Goal: Task Accomplishment & Management: Use online tool/utility

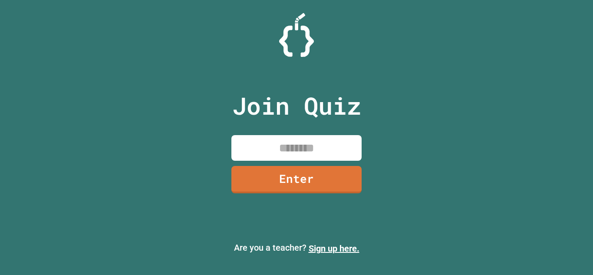
click at [282, 141] on input at bounding box center [296, 148] width 130 height 26
type input "********"
click at [278, 179] on link "Enter" at bounding box center [296, 178] width 132 height 29
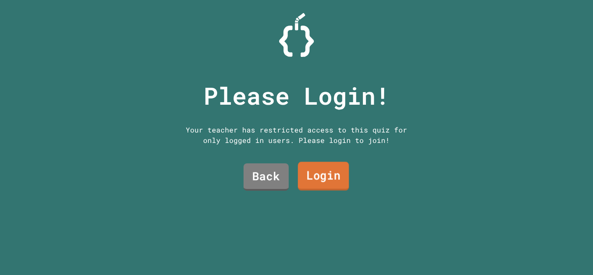
click at [305, 175] on link "Login" at bounding box center [323, 176] width 51 height 29
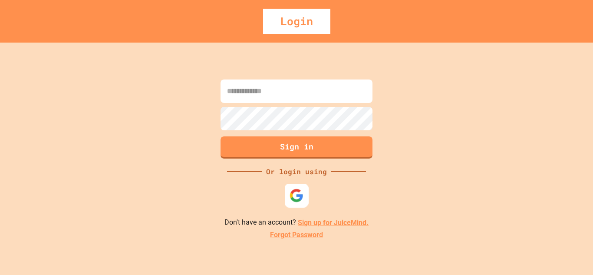
click at [299, 200] on img at bounding box center [296, 195] width 14 height 14
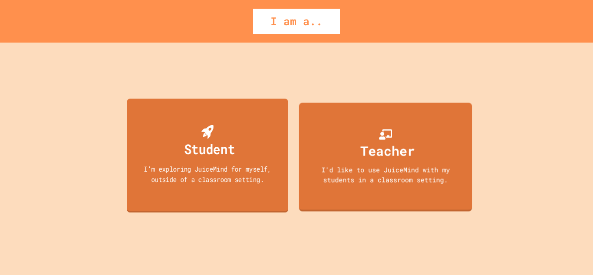
click at [234, 132] on div "Student" at bounding box center [207, 141] width 55 height 34
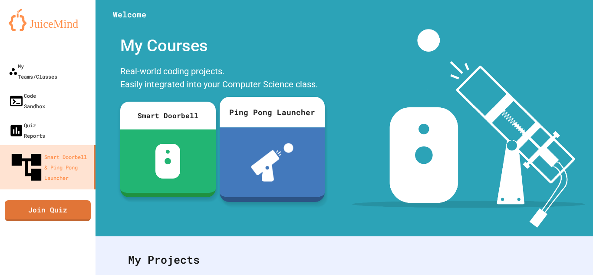
click at [248, 128] on div at bounding box center [271, 162] width 105 height 70
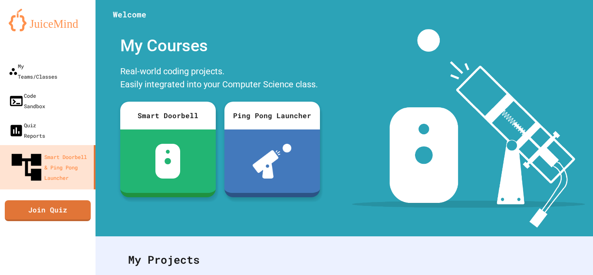
click at [27, 198] on link "Join Quiz" at bounding box center [47, 209] width 79 height 22
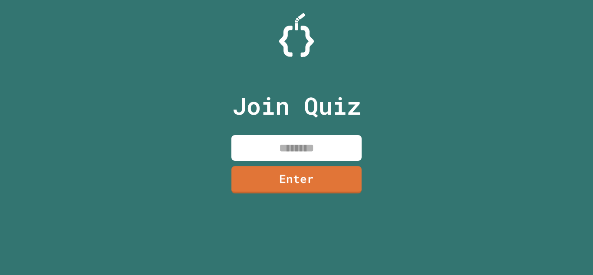
click at [268, 151] on input at bounding box center [296, 148] width 130 height 26
type input "********"
click at [284, 178] on link "Enter" at bounding box center [296, 178] width 127 height 29
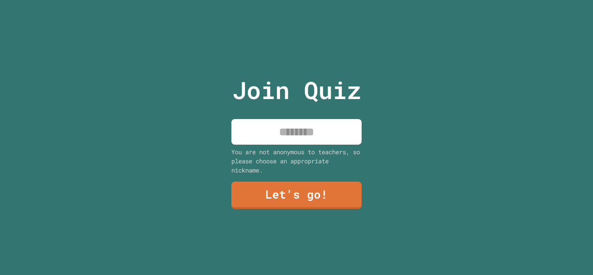
click at [308, 126] on input at bounding box center [296, 132] width 130 height 26
type input "*****"
click at [275, 181] on link "Let's go!" at bounding box center [296, 195] width 131 height 28
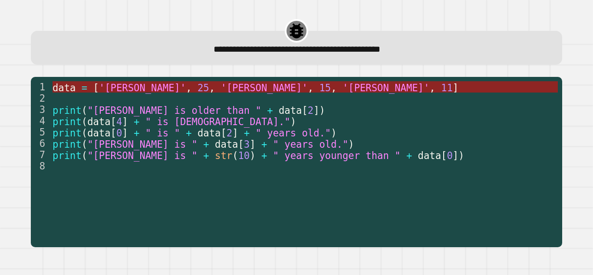
click at [197, 89] on span "25" at bounding box center [203, 87] width 12 height 11
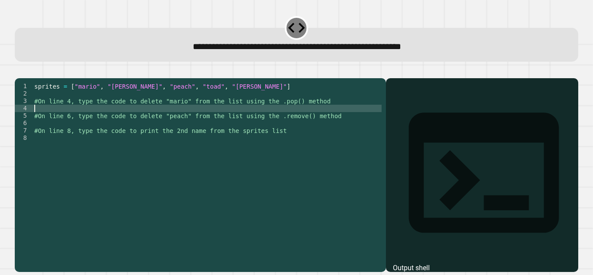
click at [101, 120] on div "sprites = [ "mario" , "[PERSON_NAME]" , "peach" , "toad" , "[PERSON_NAME]" ] #O…" at bounding box center [207, 167] width 349 height 170
type textarea "*"
click at [79, 137] on div "sprites = [ "mario" , "[PERSON_NAME]" , "peach" , "toad" , "[PERSON_NAME]" ] #O…" at bounding box center [207, 167] width 349 height 170
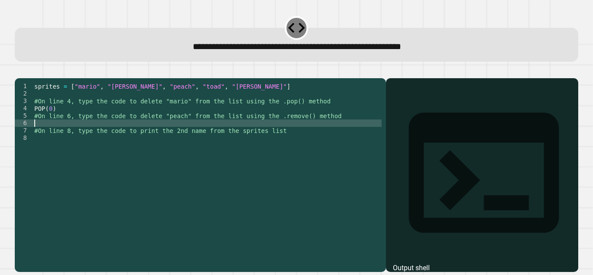
scroll to position [0, 0]
click at [79, 137] on div "sprites = [ "mario" , "[PERSON_NAME]" , "peach" , "toad" , "[PERSON_NAME]" ] #O…" at bounding box center [207, 167] width 349 height 170
click at [67, 120] on div "sprites = [ "mario" , "[PERSON_NAME]" , "peach" , "toad" , "[PERSON_NAME]" ] #O…" at bounding box center [207, 167] width 349 height 170
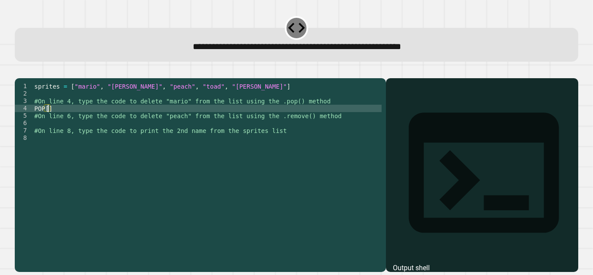
type textarea "*****"
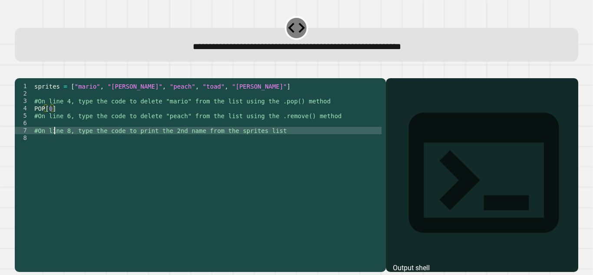
click at [55, 139] on div "sprites = [ "mario" , "[PERSON_NAME]" , "peach" , "toad" , "[PERSON_NAME]" ] #O…" at bounding box center [207, 167] width 349 height 170
click at [57, 134] on div "sprites = [ "mario" , "[PERSON_NAME]" , "peach" , "toad" , "[PERSON_NAME]" ] #O…" at bounding box center [207, 167] width 349 height 170
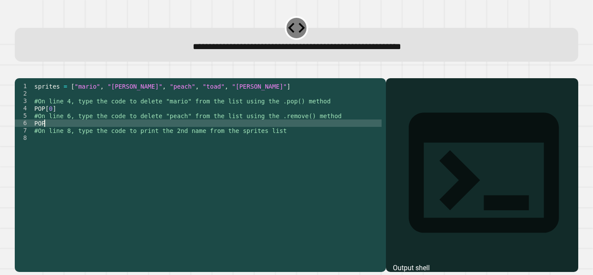
scroll to position [0, 0]
type textarea "*"
type textarea "********"
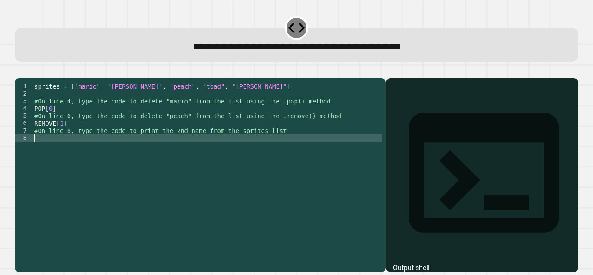
click at [56, 157] on div "sprites = [ "mario" , "[PERSON_NAME]" , "peach" , "toad" , "[PERSON_NAME]" ] #O…" at bounding box center [207, 167] width 349 height 170
type textarea "*"
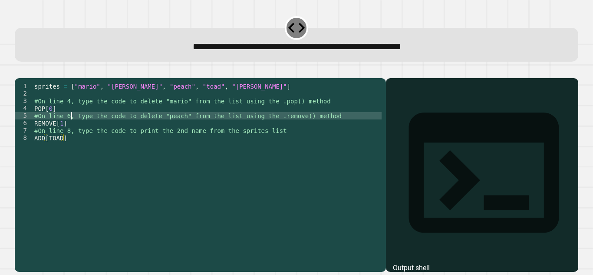
click at [72, 130] on div "sprites = [ "mario" , "[PERSON_NAME]" , "peach" , "toad" , "[PERSON_NAME]" ] #O…" at bounding box center [207, 167] width 349 height 170
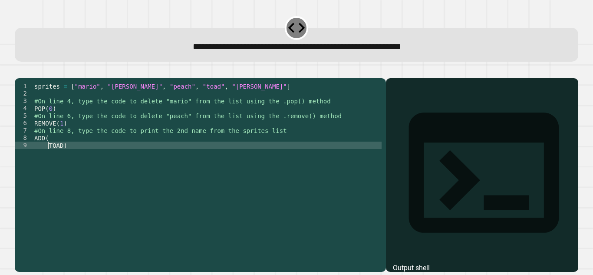
scroll to position [0, 1]
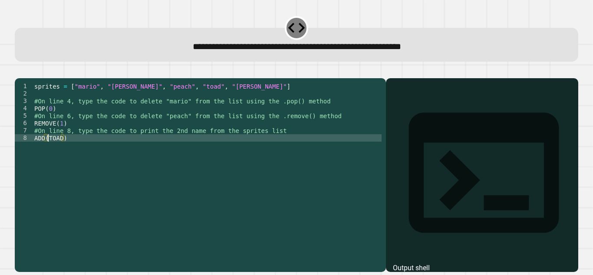
click at [59, 134] on div "sprites = [ "mario" , "[PERSON_NAME]" , "peach" , "toad" , "[PERSON_NAME]" ] #O…" at bounding box center [207, 167] width 349 height 170
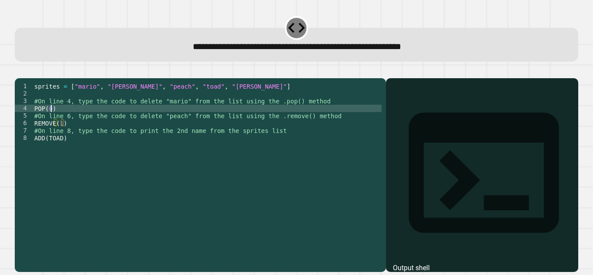
click at [50, 121] on div "sprites = [ "mario" , "[PERSON_NAME]" , "peach" , "toad" , "[PERSON_NAME]" ] #O…" at bounding box center [207, 167] width 349 height 170
click at [62, 134] on div "sprites = [ "mario" , "[PERSON_NAME]" , "peach" , "toad" , "[PERSON_NAME]" ] #O…" at bounding box center [207, 167] width 349 height 170
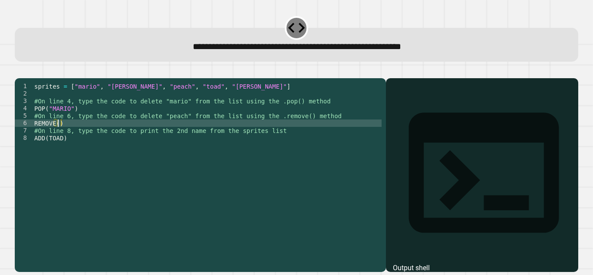
scroll to position [0, 1]
click at [59, 133] on div "sprites = [ "mario" , "[PERSON_NAME]" , "peach" , "toad" , "[PERSON_NAME]" ] #O…" at bounding box center [207, 167] width 349 height 170
click at [56, 136] on div "sprites = [ "mario" , "[PERSON_NAME]" , "peach" , "toad" , "[PERSON_NAME]" ] #O…" at bounding box center [207, 167] width 349 height 170
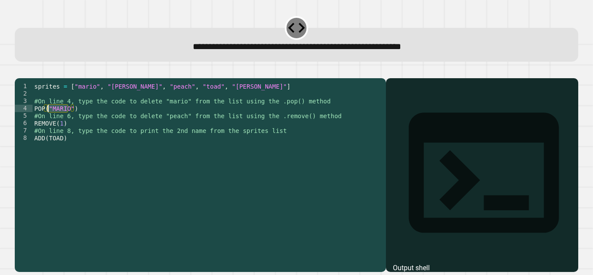
drag, startPoint x: 69, startPoint y: 120, endPoint x: 46, endPoint y: 123, distance: 23.7
click at [46, 123] on div "sprites = [ "mario" , "[PERSON_NAME]" , "peach" , "toad" , "[PERSON_NAME]" ] #O…" at bounding box center [207, 167] width 349 height 170
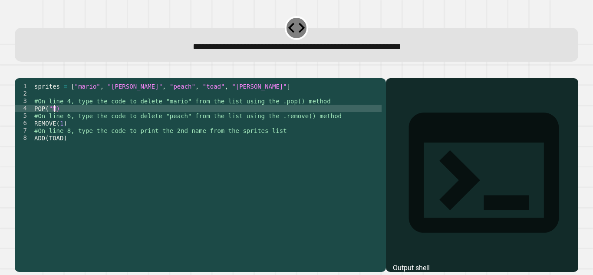
scroll to position [0, 1]
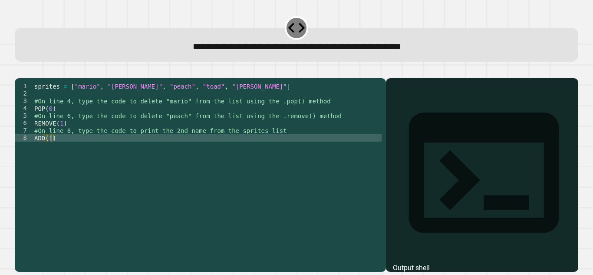
click at [19, 71] on icon "button" at bounding box center [19, 71] width 0 height 0
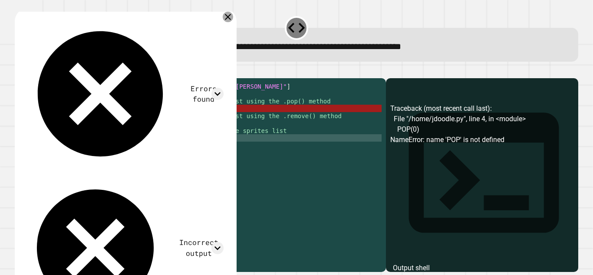
click at [231, 18] on icon at bounding box center [228, 17] width 6 height 6
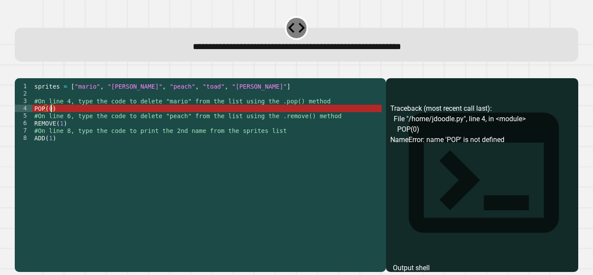
click at [51, 120] on div "sprites = [ "mario" , "[PERSON_NAME]" , "peach" , "toad" , "[PERSON_NAME]" ] #O…" at bounding box center [207, 167] width 349 height 170
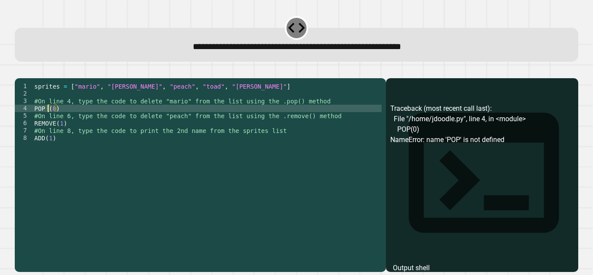
click at [19, 71] on button "button" at bounding box center [19, 71] width 0 height 0
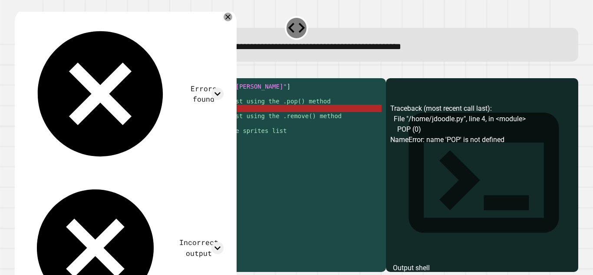
click at [47, 121] on div "sprites = [ "mario" , "[PERSON_NAME]" , "peach" , "toad" , "[PERSON_NAME]" ] #O…" at bounding box center [207, 167] width 349 height 170
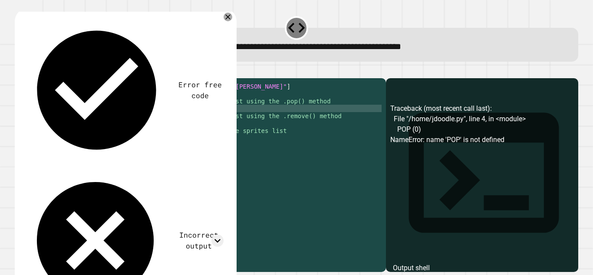
scroll to position [0, 3]
click at [19, 71] on button "button" at bounding box center [19, 71] width 0 height 0
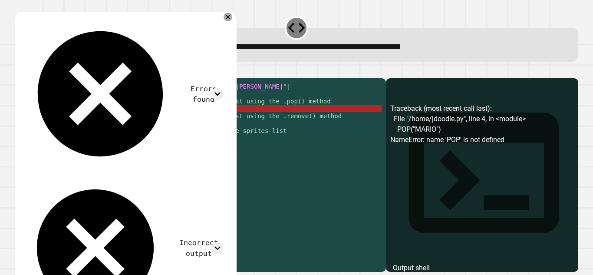
click at [33, 121] on div "sprites = [ "mario" , "[PERSON_NAME]" , "peach" , "toad" , "[PERSON_NAME]" ] #O…" at bounding box center [207, 167] width 349 height 170
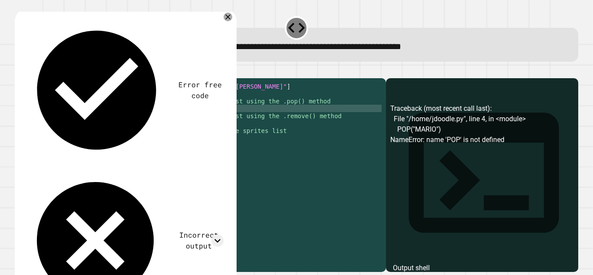
click at [19, 71] on button "button" at bounding box center [19, 71] width 0 height 0
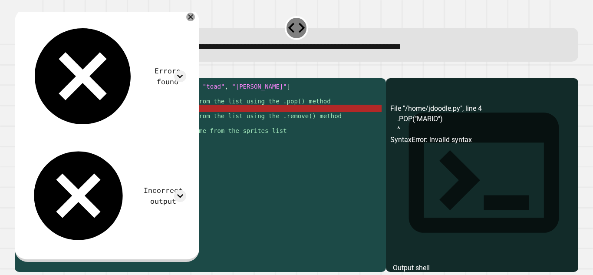
click at [70, 121] on div "sprites = [ "mario" , "[PERSON_NAME]" , "peach" , "toad" , "[PERSON_NAME]" ] #O…" at bounding box center [207, 167] width 349 height 170
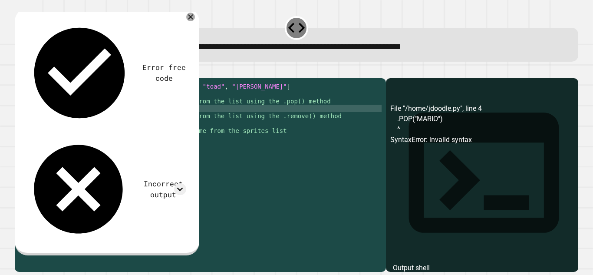
scroll to position [0, 2]
click at [19, 71] on icon "button" at bounding box center [19, 71] width 0 height 0
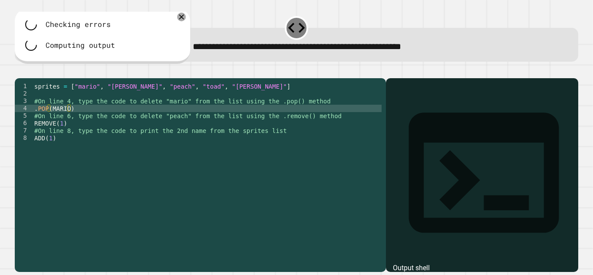
click at [68, 119] on div "sprites = [ "mario" , "[PERSON_NAME]" , "peach" , "toad" , "[PERSON_NAME]" ] #O…" at bounding box center [207, 167] width 349 height 170
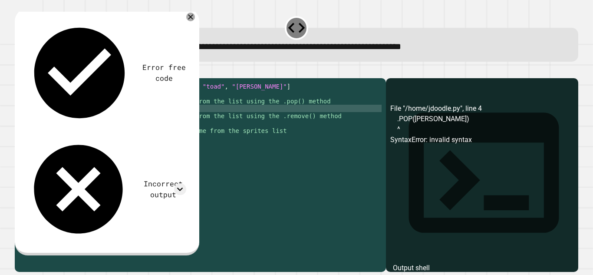
scroll to position [0, 1]
click at [19, 71] on button "button" at bounding box center [19, 71] width 0 height 0
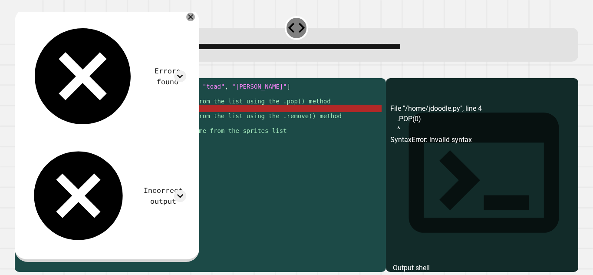
click at [33, 135] on div "sprites = [ "mario" , "[PERSON_NAME]" , "peach" , "toad" , "[PERSON_NAME]" ] #O…" at bounding box center [207, 167] width 349 height 170
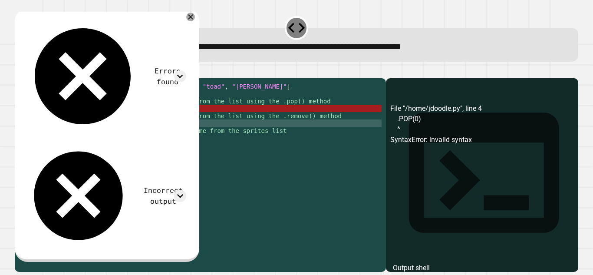
scroll to position [0, 0]
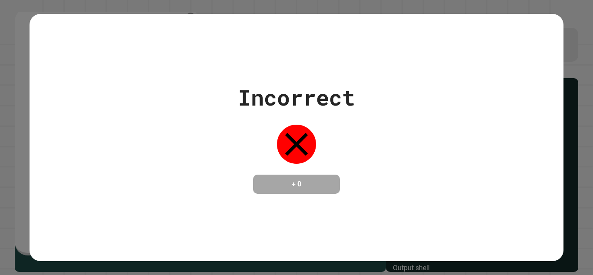
type textarea "**********"
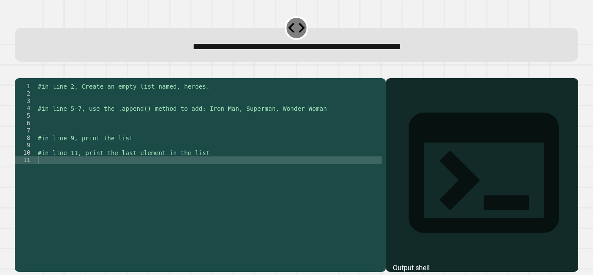
click at [128, 108] on div "#in line 2, Create an empty list named, heroes. #in line 5-7, use the .append()…" at bounding box center [209, 167] width 346 height 170
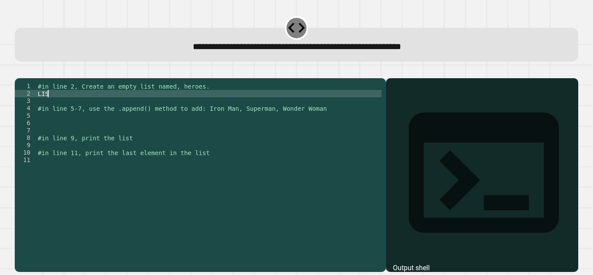
scroll to position [0, 0]
type textarea "*"
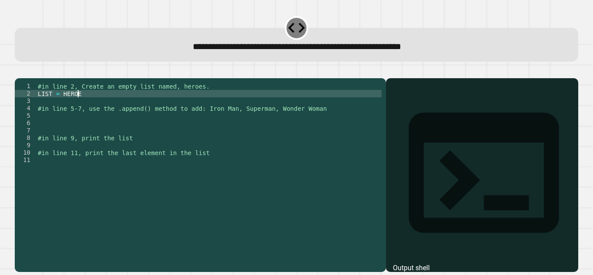
type textarea "**********"
click at [71, 129] on div "#in line 2, Create an empty list named, heroes. LIST = HEROES #in line 5-7, use…" at bounding box center [209, 167] width 346 height 170
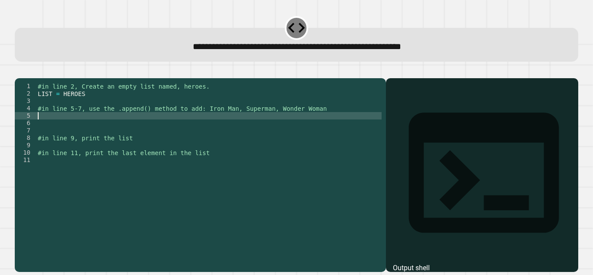
scroll to position [0, 0]
click at [87, 107] on div "#in line 2, Create an empty list named, heroes. LIST = HEROES #in line 5-7, use…" at bounding box center [209, 167] width 346 height 170
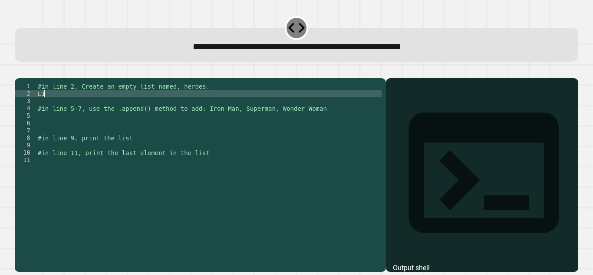
type textarea "*"
type textarea "**********"
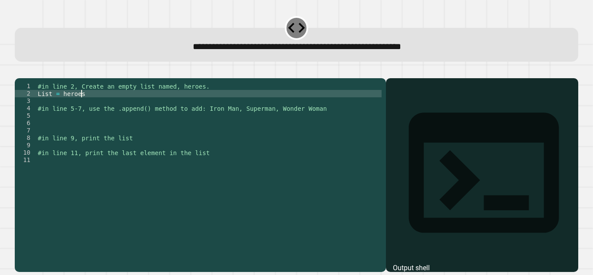
click at [81, 131] on div "#in line 2, Create an empty list named, heroes. List = heroes #in line 5-7, use…" at bounding box center [209, 167] width 346 height 170
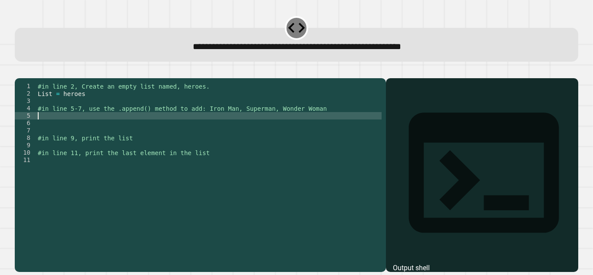
scroll to position [0, 0]
type textarea "*"
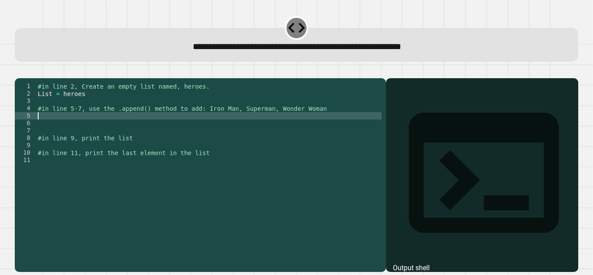
type textarea "*"
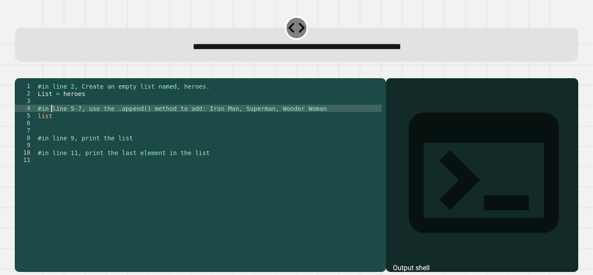
type textarea "**********"
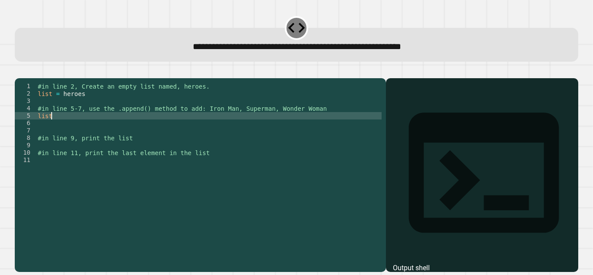
click at [54, 129] on div "#in line 2, Create an empty list named, heroes. list = heroes #in line 5-7, use…" at bounding box center [209, 167] width 346 height 170
type textarea "*"
type textarea "**********"
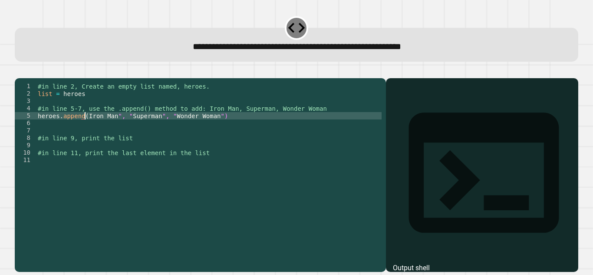
scroll to position [0, 4]
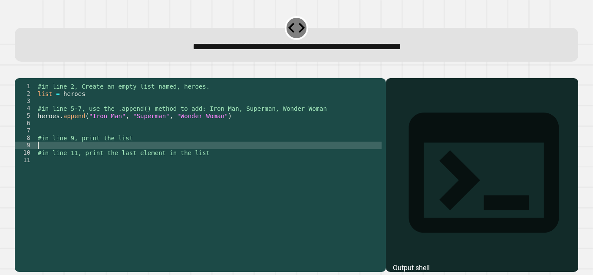
click at [107, 156] on div "#in line 2, Create an empty list named, heroes. list = heroes #in line 5-7, use…" at bounding box center [209, 167] width 346 height 170
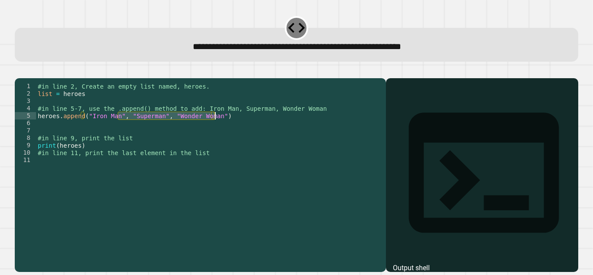
drag, startPoint x: 118, startPoint y: 130, endPoint x: 223, endPoint y: 129, distance: 105.4
click at [223, 129] on div "#in line 2, Create an empty list named, heroes. list = heroes #in line 5-7, use…" at bounding box center [209, 167] width 346 height 170
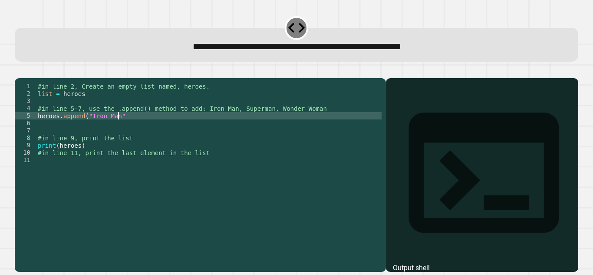
scroll to position [0, 6]
type textarea "**********"
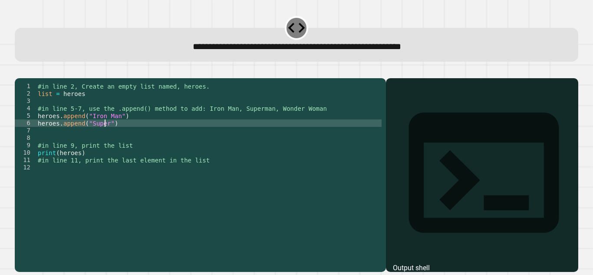
scroll to position [0, 5]
type textarea "**********"
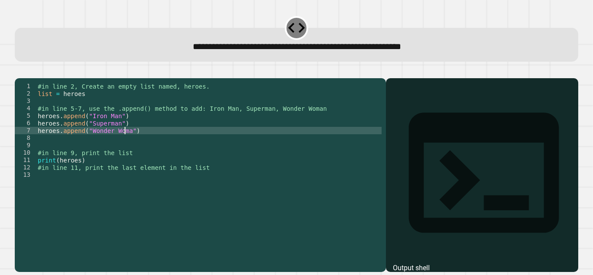
scroll to position [0, 6]
click at [19, 71] on button "button" at bounding box center [19, 71] width 0 height 0
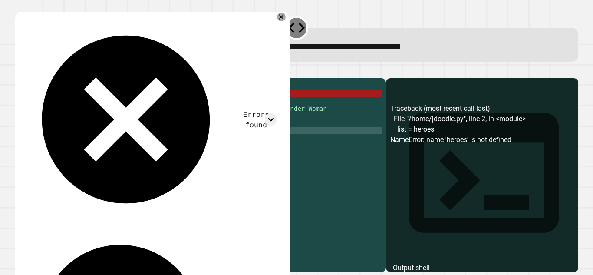
click at [81, 103] on div "#in line 2, Create an empty list named, heroes. list = heroes #in line 5-7, use…" at bounding box center [209, 167] width 346 height 170
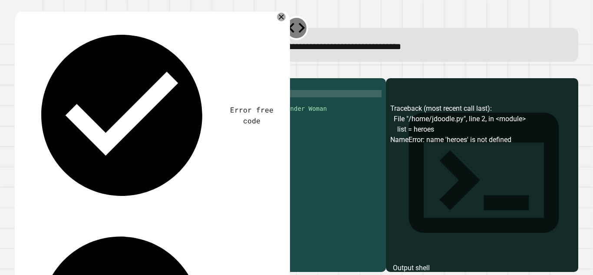
scroll to position [0, 2]
click at [19, 71] on icon "button" at bounding box center [19, 71] width 0 height 0
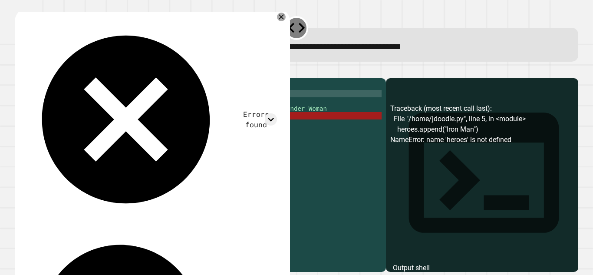
click at [59, 128] on div "#in line 2, Create an empty list named, heroes. list = "heroes" #in line 5-7, u…" at bounding box center [209, 167] width 346 height 170
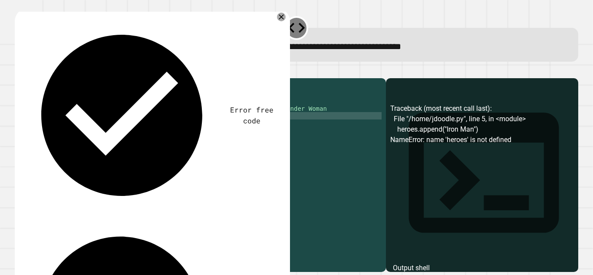
scroll to position [0, 0]
click at [19, 71] on icon "button" at bounding box center [19, 71] width 0 height 0
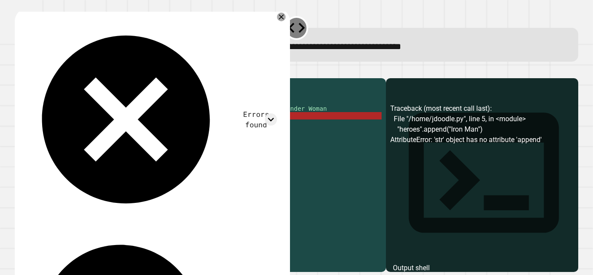
click at [59, 128] on div "#in line 2, Create an empty list named, heroes. list = "heroes" #in line 5-7, u…" at bounding box center [209, 167] width 346 height 170
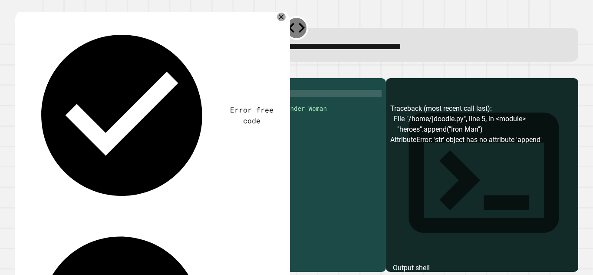
click at [90, 104] on div "#in line 2, Create an empty list named, heroes. list = "heroes" #in line 5-7, u…" at bounding box center [209, 167] width 346 height 170
type textarea "**********"
click at [19, 71] on icon "button" at bounding box center [19, 71] width 0 height 0
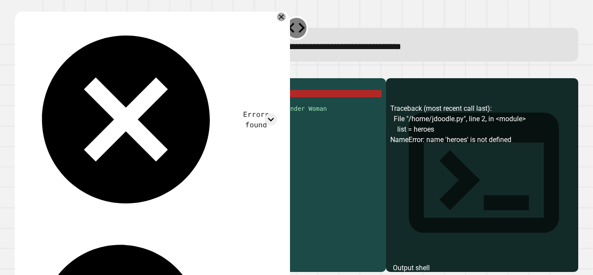
click at [93, 106] on div "#in line 2, Create an empty list named, heroes. list = heroes #in line 5-7, use…" at bounding box center [209, 167] width 346 height 170
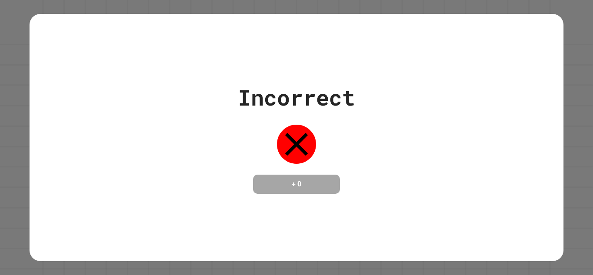
click at [209, 124] on div "Incorrect + 0" at bounding box center [295, 137] width 533 height 112
drag, startPoint x: 257, startPoint y: 182, endPoint x: 316, endPoint y: 196, distance: 60.7
click at [316, 196] on div "Incorrect + 0" at bounding box center [295, 137] width 533 height 247
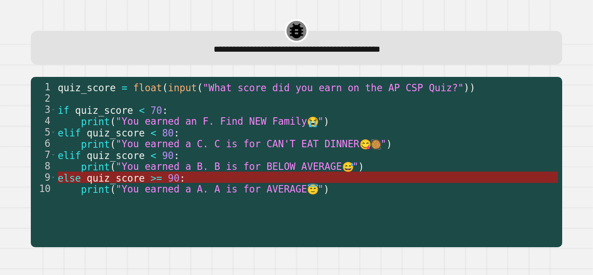
click at [126, 176] on span "quiz_score" at bounding box center [116, 177] width 58 height 11
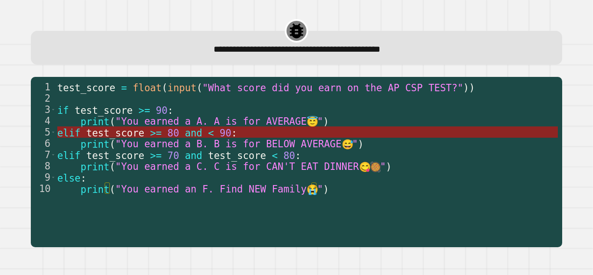
click at [185, 128] on span "and" at bounding box center [193, 132] width 17 height 11
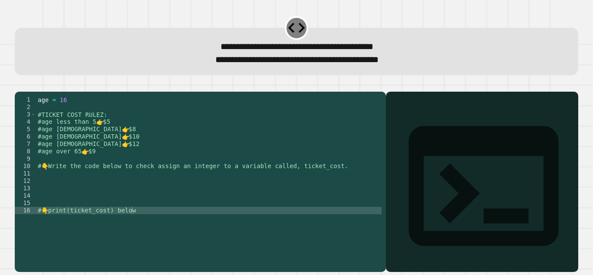
click at [55, 187] on div "age = [DEMOGRAPHIC_DATA] #TICKET COST RULEZ: #age less than 5 👉 $5 #age [DEMOGR…" at bounding box center [208, 173] width 345 height 155
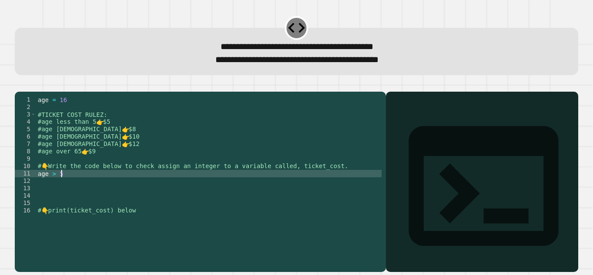
scroll to position [0, 1]
type textarea "*******"
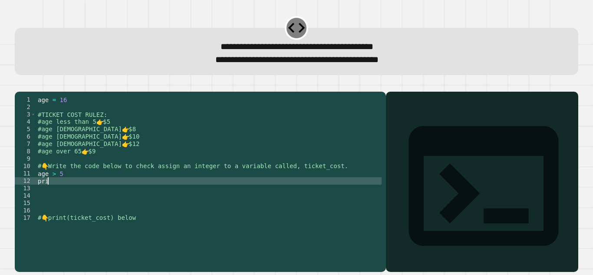
scroll to position [0, 0]
type textarea "*"
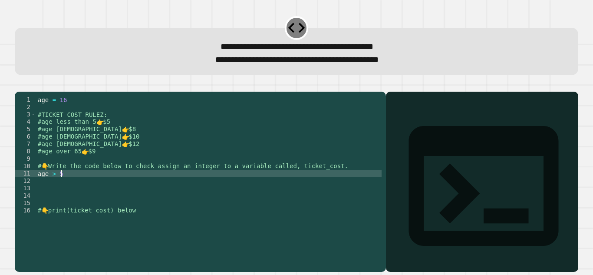
type textarea "********"
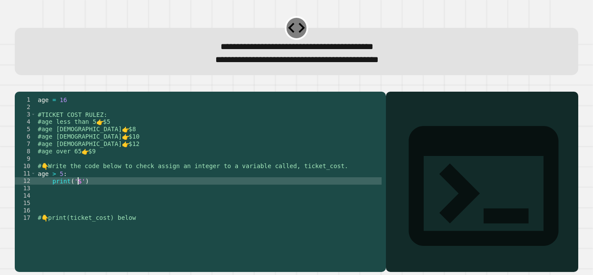
scroll to position [0, 3]
type textarea "********"
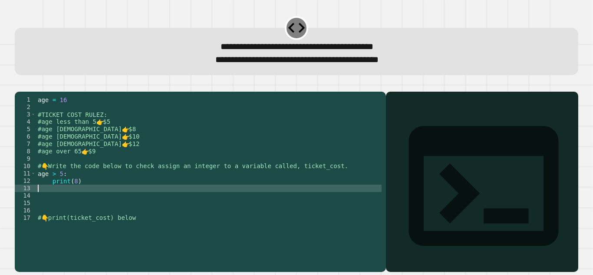
click at [85, 198] on div "age = [DEMOGRAPHIC_DATA] #TICKET COST RULEZ: #age less than 5 👉 $5 #age [DEMOGR…" at bounding box center [208, 173] width 345 height 155
type textarea "**********"
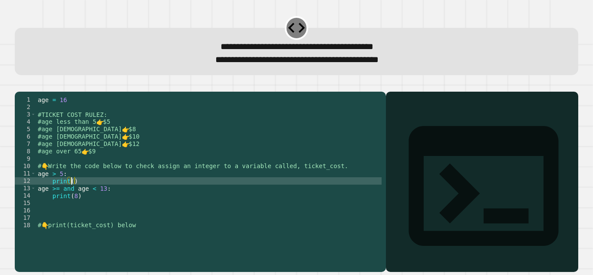
scroll to position [0, 3]
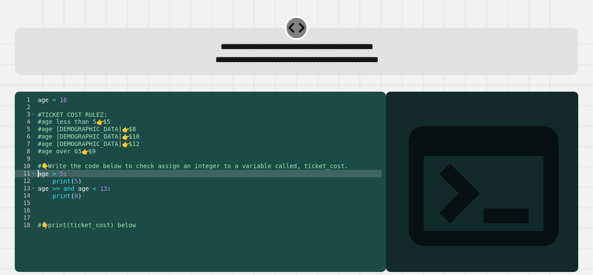
click at [38, 187] on div "age = [DEMOGRAPHIC_DATA] #TICKET COST RULEZ: #age less than 5 👉 $5 #age [DEMOGR…" at bounding box center [208, 173] width 345 height 155
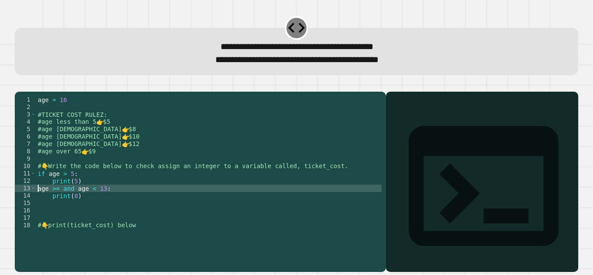
click at [37, 204] on div "age = [DEMOGRAPHIC_DATA] #TICKET COST RULEZ: #age less than 5 👉 $5 #age [DEMOGR…" at bounding box center [208, 173] width 345 height 155
click at [92, 209] on div "age = [DEMOGRAPHIC_DATA] #TICKET COST RULEZ: #age less than 5 👉 $5 #age [DEMOGR…" at bounding box center [208, 173] width 345 height 155
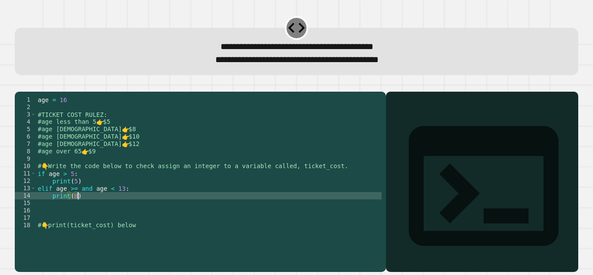
type textarea "********"
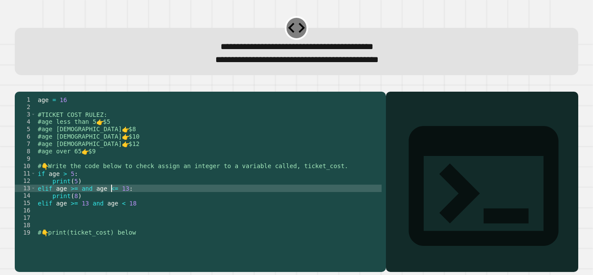
scroll to position [0, 6]
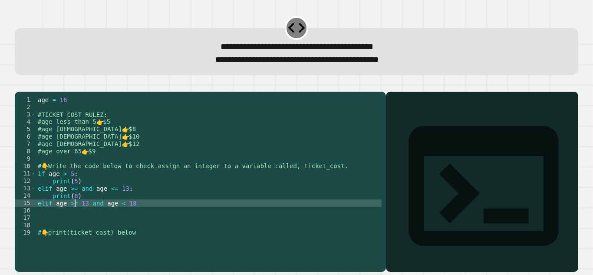
click at [75, 216] on div "age = [DEMOGRAPHIC_DATA] #TICKET COST RULEZ: #age less than 5 👉 $5 #age [DEMOGR…" at bounding box center [208, 173] width 345 height 155
click at [84, 216] on div "age = [DEMOGRAPHIC_DATA] #TICKET COST RULEZ: #age less than 5 👉 $5 #age [DEMOGR…" at bounding box center [208, 173] width 345 height 155
click at [138, 214] on div "age = [DEMOGRAPHIC_DATA] #TICKET COST RULEZ: #age less than 5 👉 $5 #age [DEMOGR…" at bounding box center [208, 173] width 345 height 155
type textarea "**********"
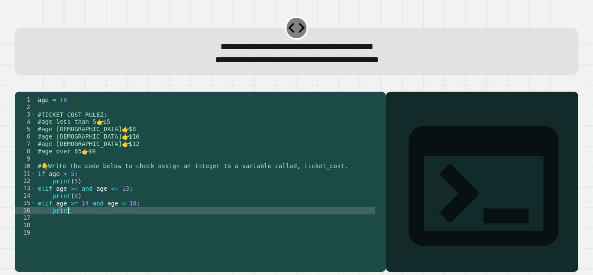
scroll to position [0, 2]
type textarea "*********"
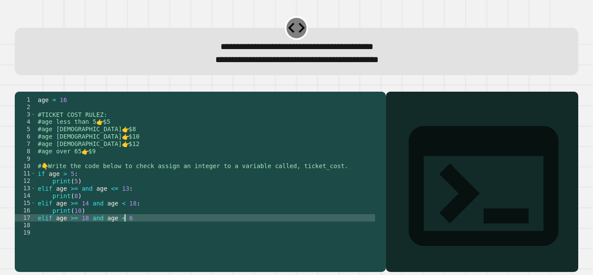
scroll to position [0, 6]
type textarea "**********"
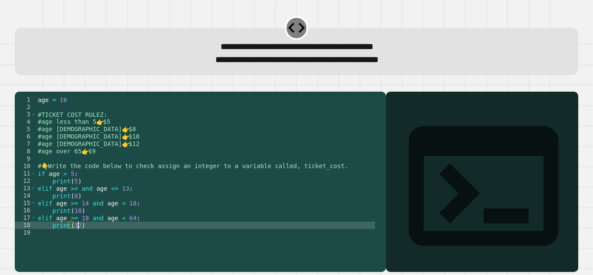
scroll to position [0, 3]
type textarea "*********"
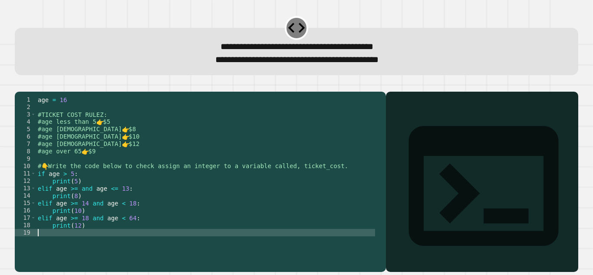
scroll to position [0, 0]
click at [128, 229] on div "age = [DEMOGRAPHIC_DATA] #TICKET COST RULEZ: #age less than 5 👉 $5 #age [DEMOGR…" at bounding box center [205, 173] width 339 height 155
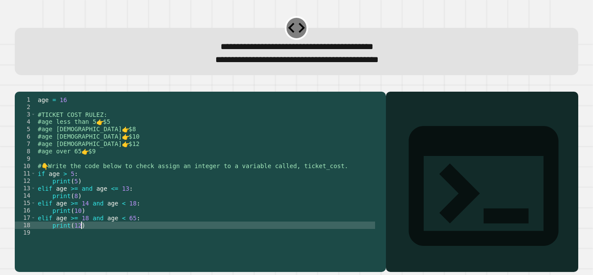
type textarea "*********"
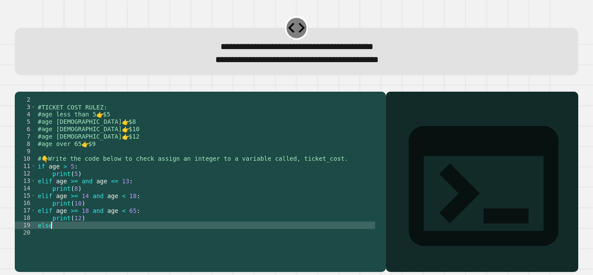
type textarea "*****"
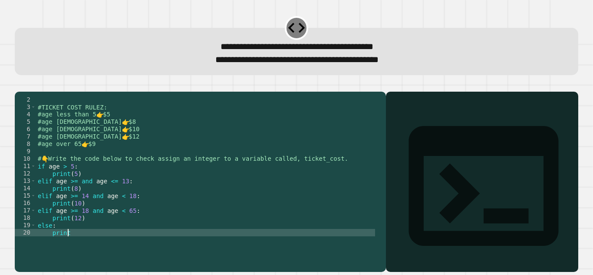
scroll to position [0, 2]
click at [19, 85] on icon "button" at bounding box center [19, 85] width 0 height 0
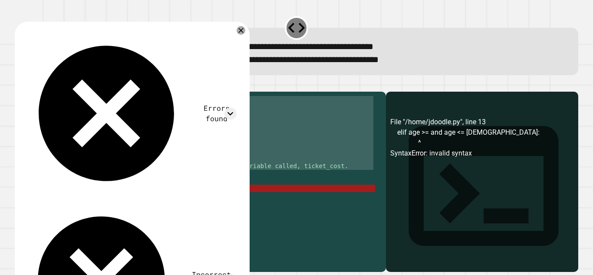
scroll to position [0, 0]
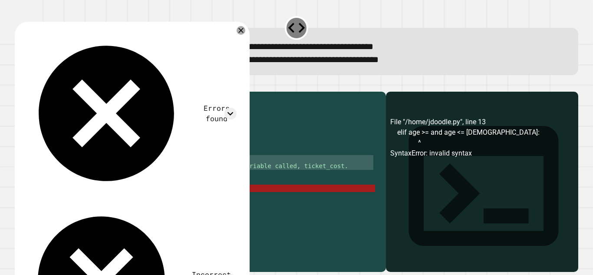
drag, startPoint x: 47, startPoint y: 179, endPoint x: 59, endPoint y: 169, distance: 15.3
click at [59, 169] on div "age = [DEMOGRAPHIC_DATA] #TICKET COST RULEZ: #age less than 5 👉 $5 #age [DEMOGR…" at bounding box center [205, 173] width 339 height 155
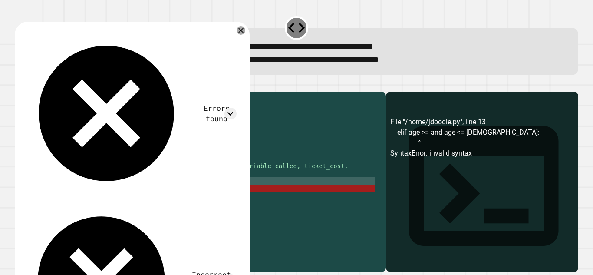
click at [56, 191] on div "age = [DEMOGRAPHIC_DATA] #TICKET COST RULEZ: #age less than 5 👉 $5 #age [DEMOGR…" at bounding box center [205, 173] width 339 height 155
click at [66, 187] on div "age = [DEMOGRAPHIC_DATA] #TICKET COST RULEZ: #age less than 5 👉 $5 #age [DEMOGR…" at bounding box center [205, 173] width 339 height 155
click at [71, 203] on div "age = [DEMOGRAPHIC_DATA] #TICKET COST RULEZ: #age less than 5 👉 $5 #age [DEMOGR…" at bounding box center [205, 173] width 339 height 155
click at [76, 202] on div "age = [DEMOGRAPHIC_DATA] #TICKET COST RULEZ: #age less than 5 👉 $5 #age [DEMOGR…" at bounding box center [205, 173] width 339 height 155
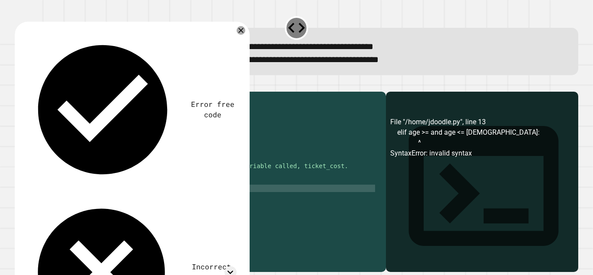
click at [19, 85] on icon "button" at bounding box center [19, 85] width 0 height 0
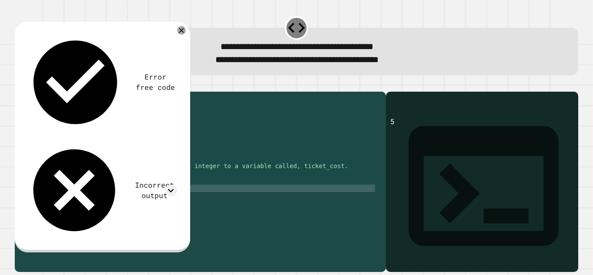
scroll to position [0, 2]
click at [65, 186] on div "age = [DEMOGRAPHIC_DATA] #TICKET COST RULEZ: #age less than 5 👉 $5 #age [DEMOGR…" at bounding box center [205, 173] width 339 height 155
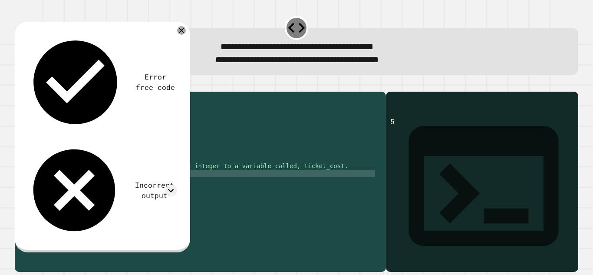
type textarea "**********"
click at [19, 85] on icon "button" at bounding box center [19, 85] width 0 height 0
